Goal: Task Accomplishment & Management: Use online tool/utility

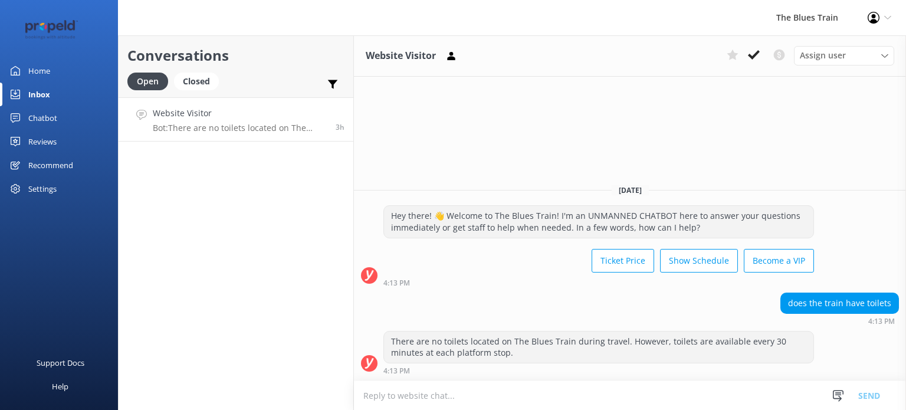
click at [39, 121] on div "Chatbot" at bounding box center [42, 118] width 29 height 24
